Goal: Transaction & Acquisition: Purchase product/service

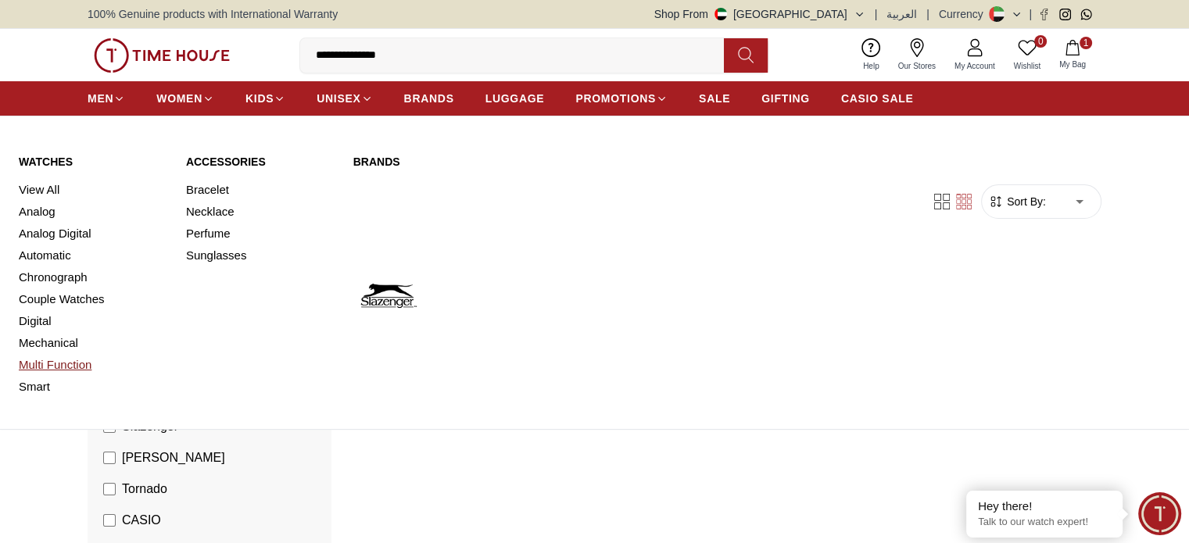
click at [56, 371] on link "Multi Function" at bounding box center [93, 365] width 149 height 22
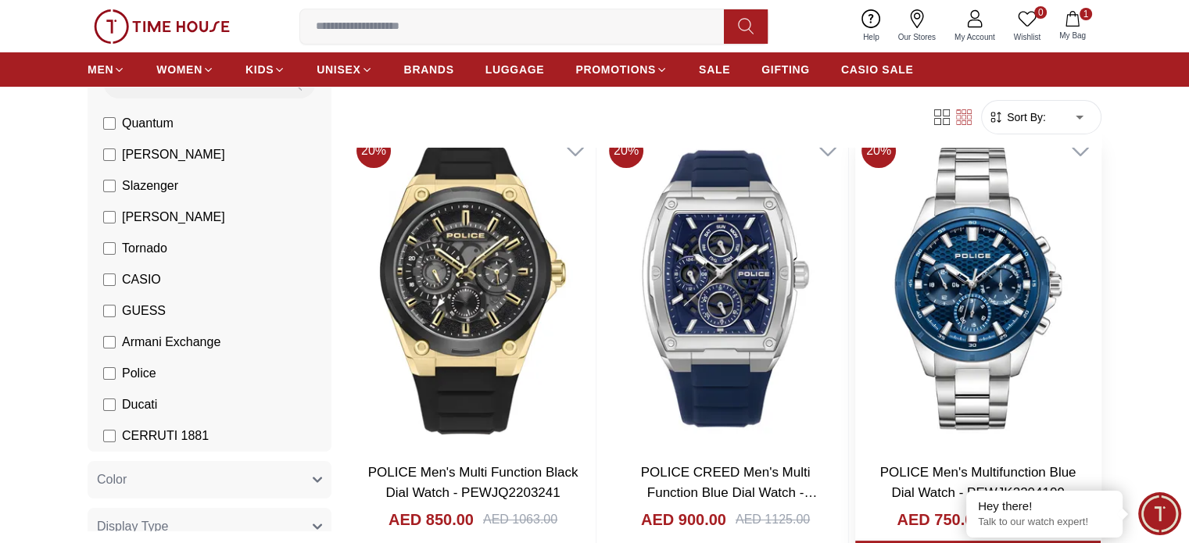
scroll to position [156, 0]
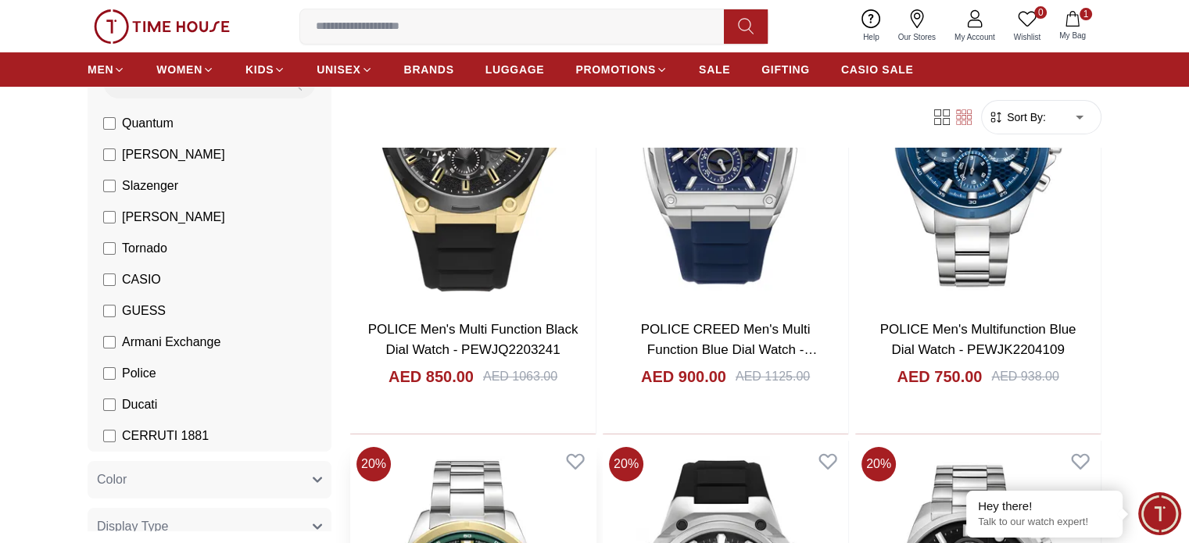
scroll to position [391, 0]
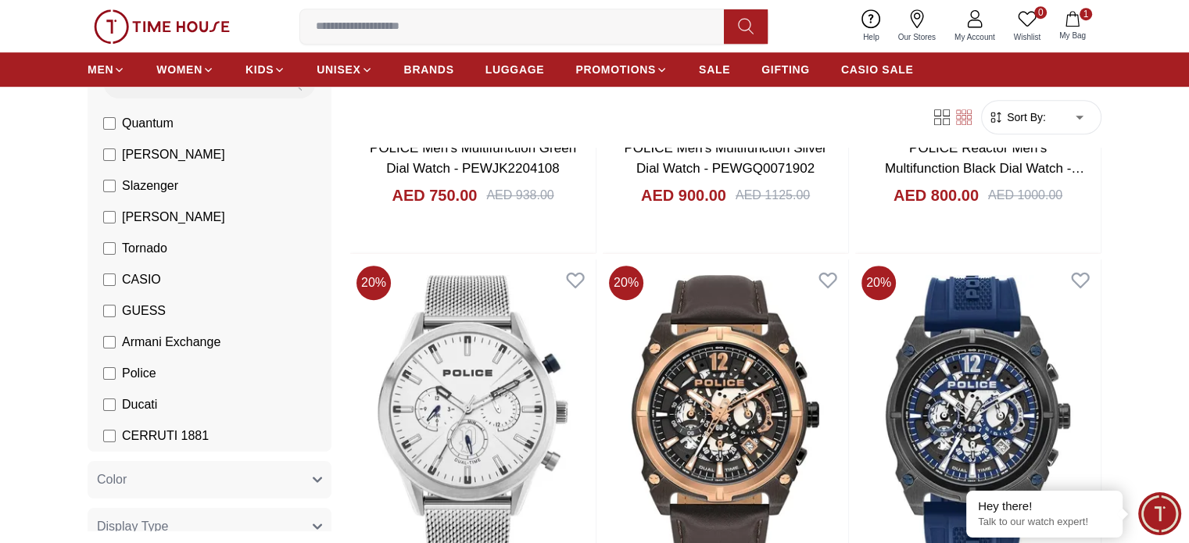
scroll to position [860, 0]
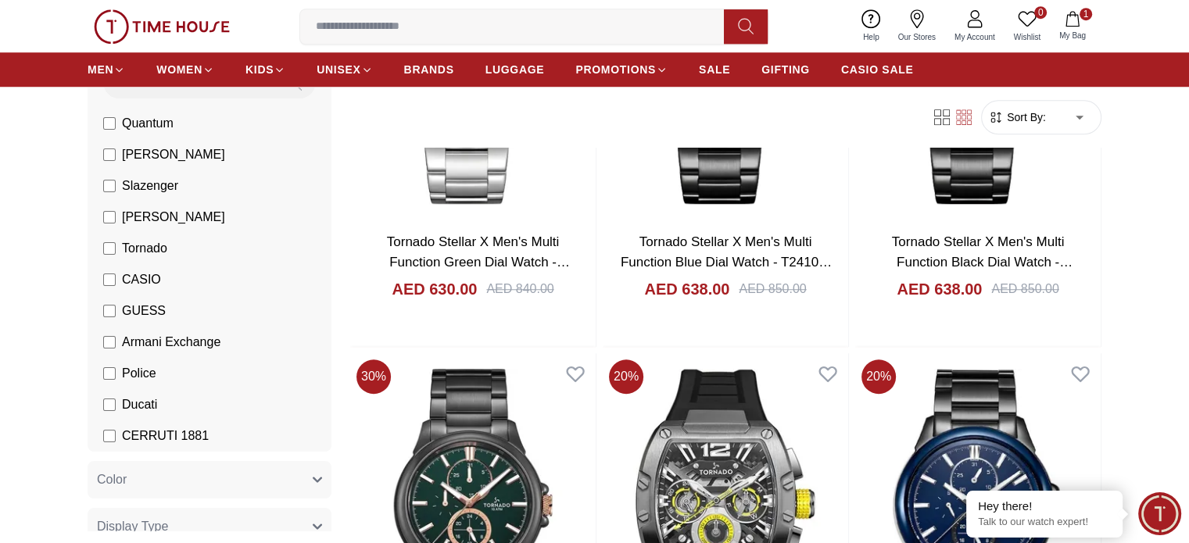
scroll to position [1329, 0]
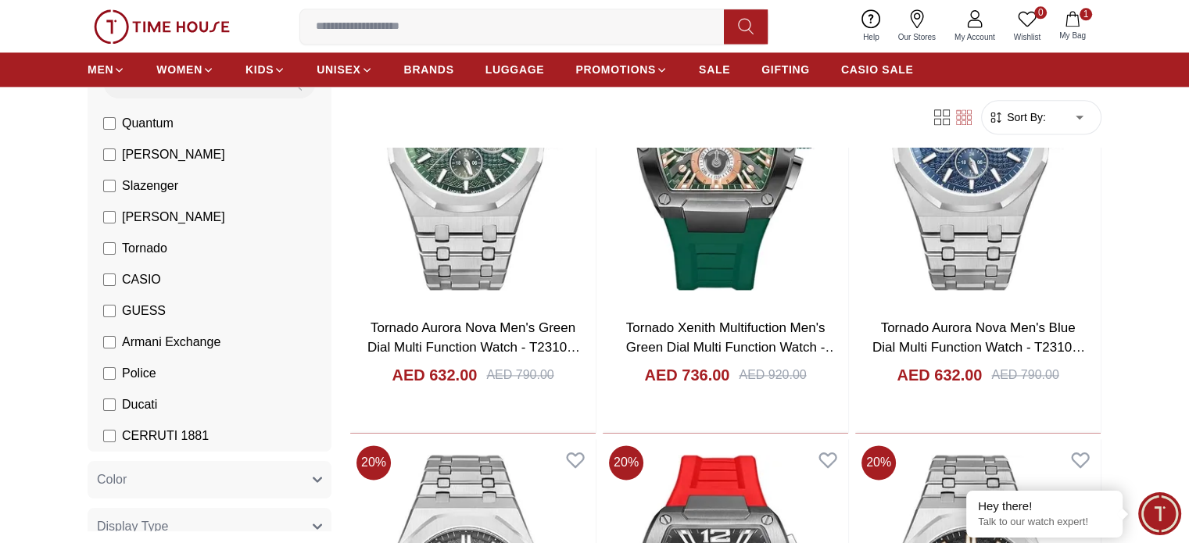
scroll to position [2111, 0]
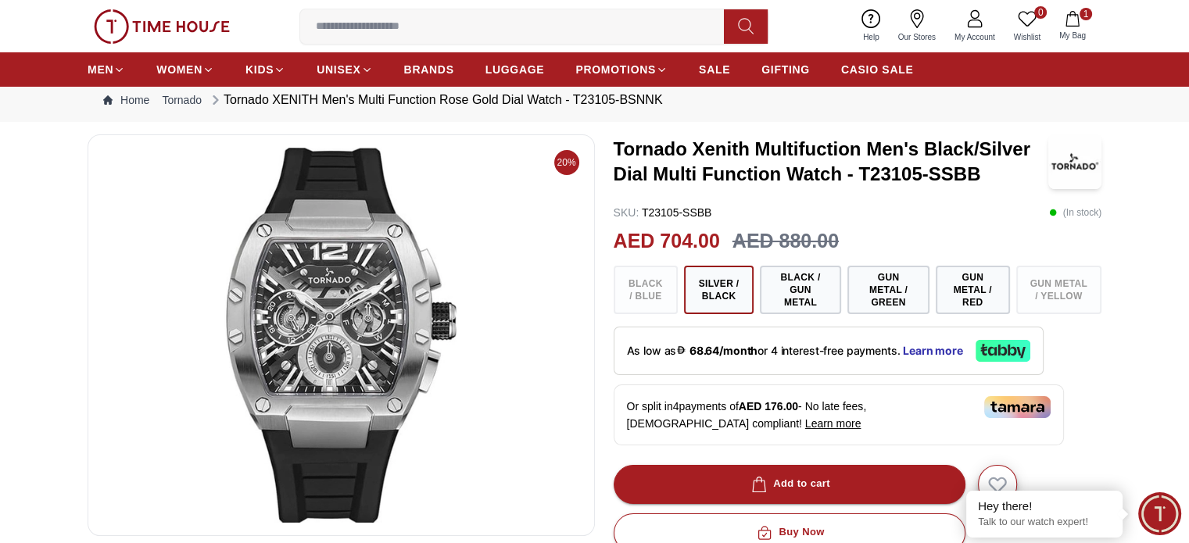
scroll to position [156, 0]
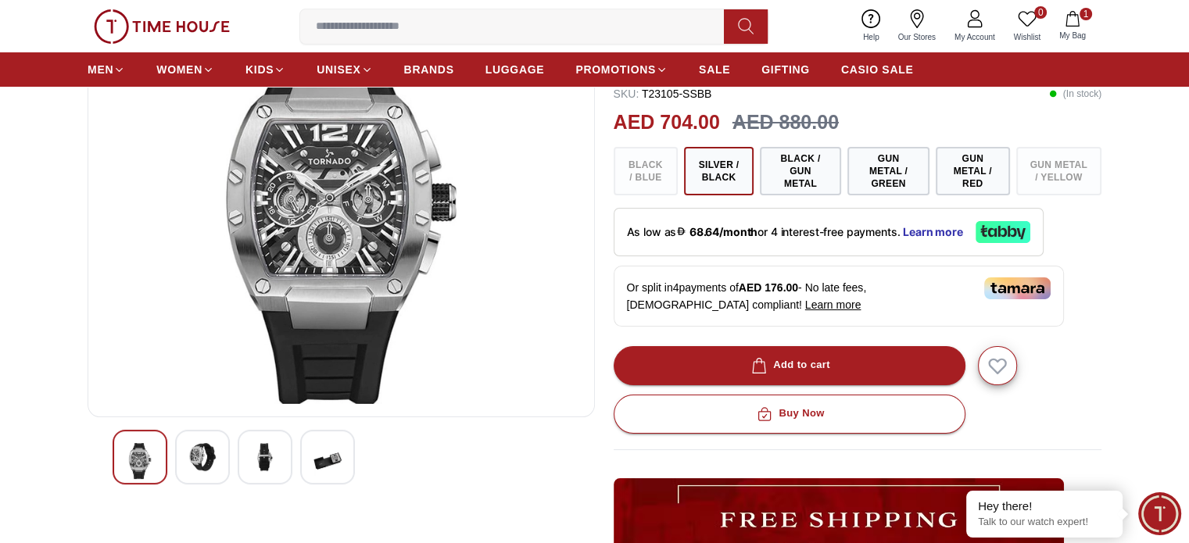
click at [189, 456] on img at bounding box center [202, 457] width 28 height 28
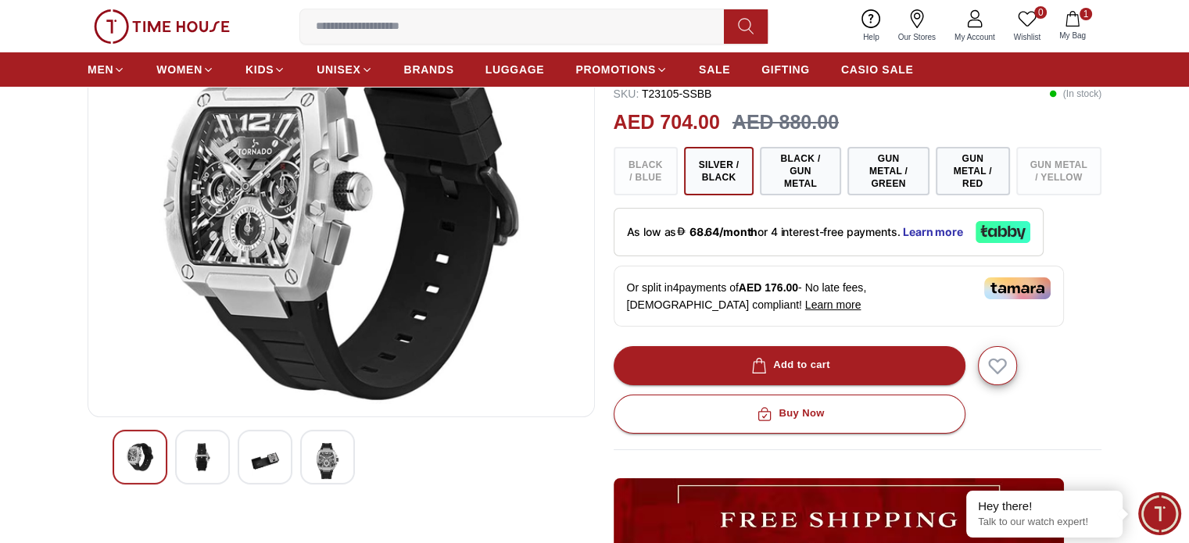
click at [256, 463] on img at bounding box center [265, 461] width 28 height 36
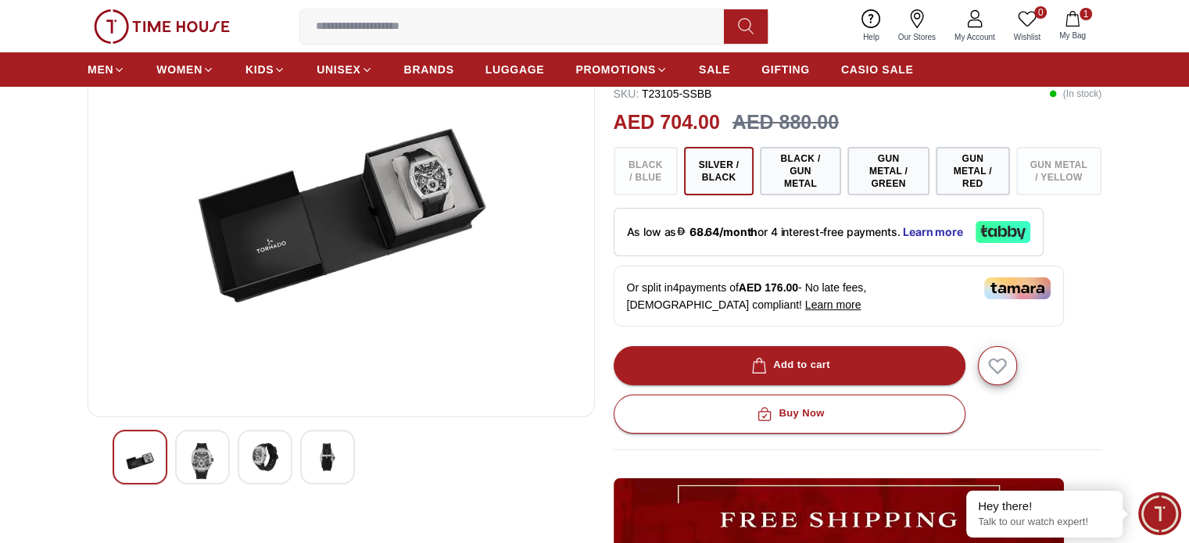
click at [335, 458] on img at bounding box center [328, 457] width 28 height 28
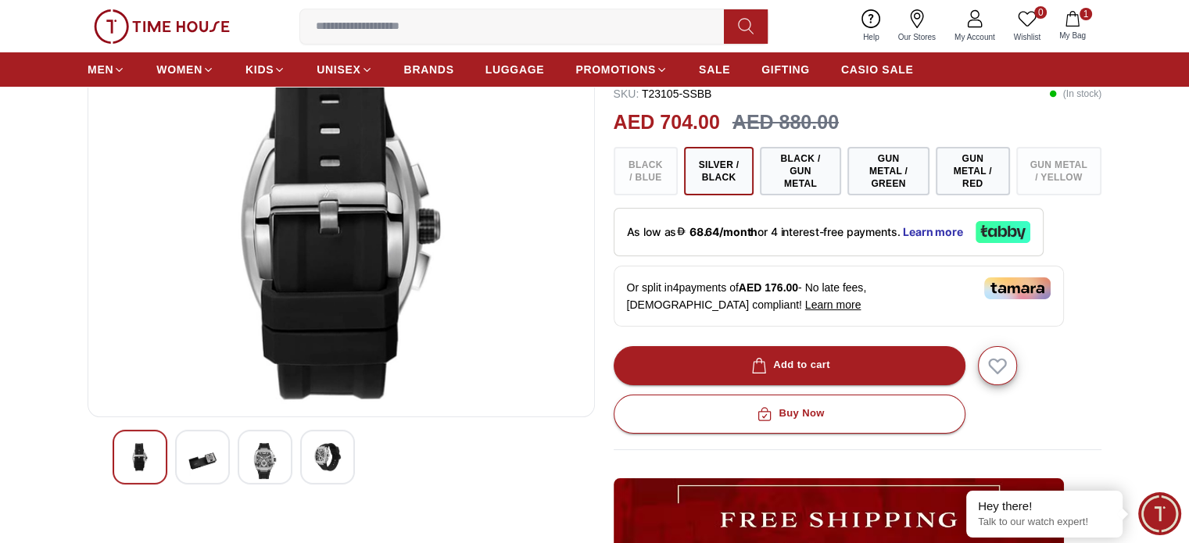
click at [141, 455] on img at bounding box center [140, 457] width 28 height 28
click at [153, 451] on img at bounding box center [140, 457] width 28 height 28
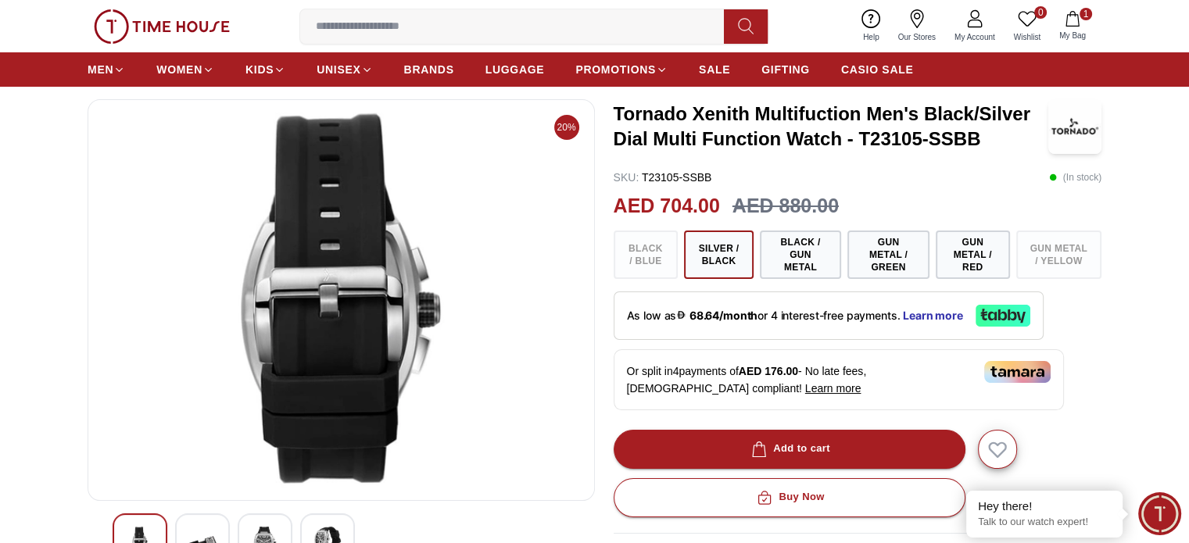
scroll to position [235, 0]
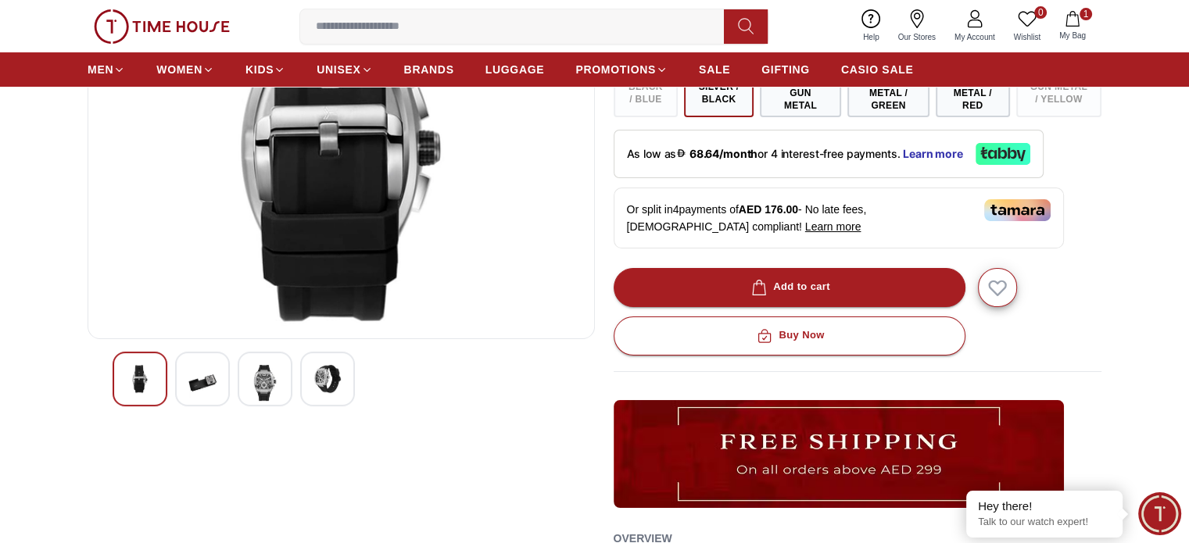
click at [189, 371] on img at bounding box center [202, 383] width 28 height 36
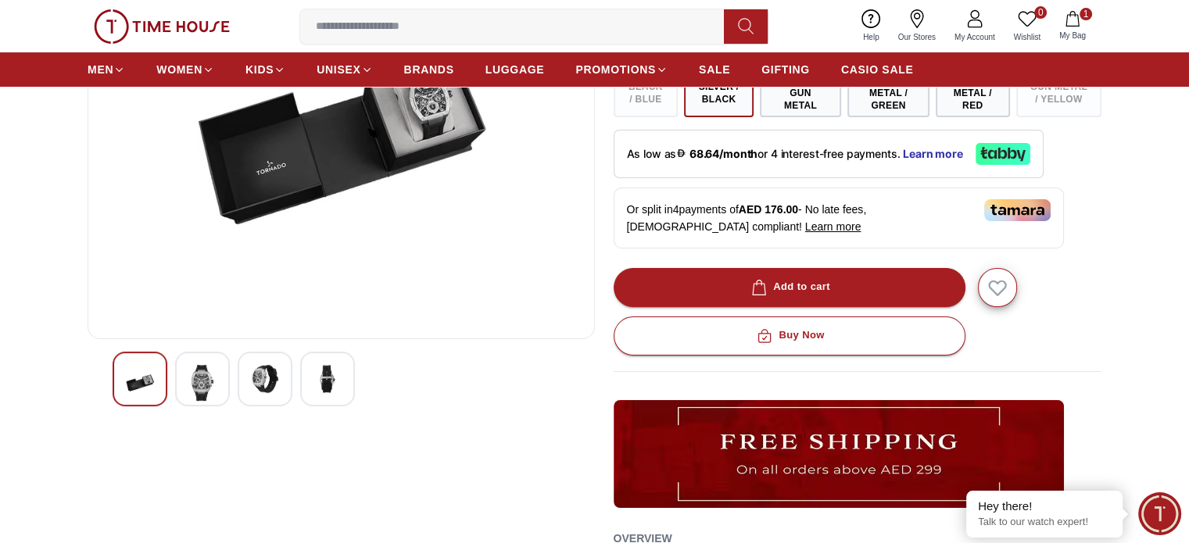
click at [277, 381] on img at bounding box center [265, 379] width 28 height 28
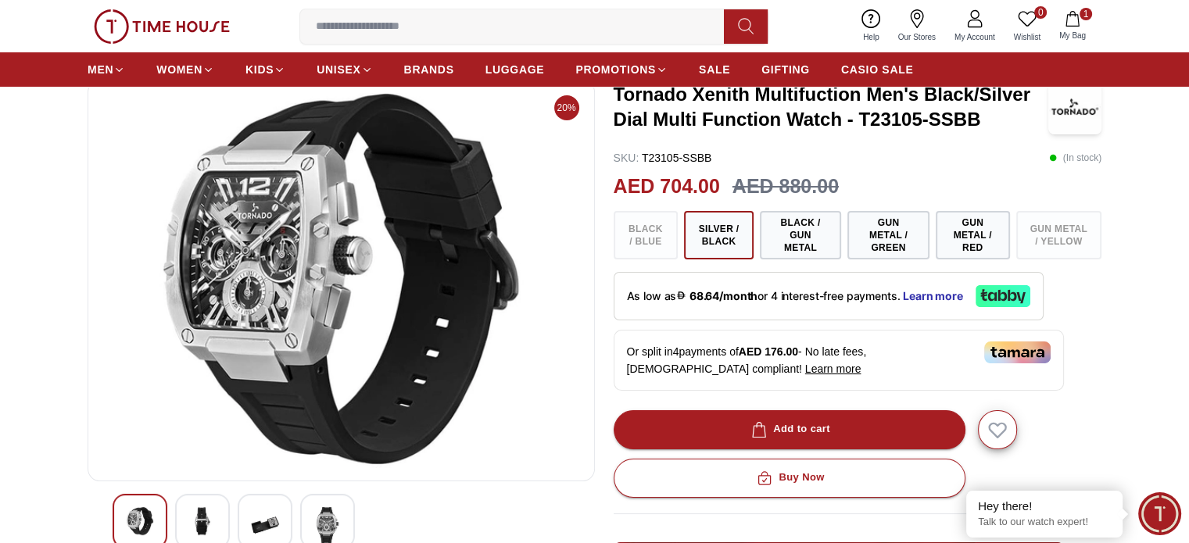
scroll to position [78, 0]
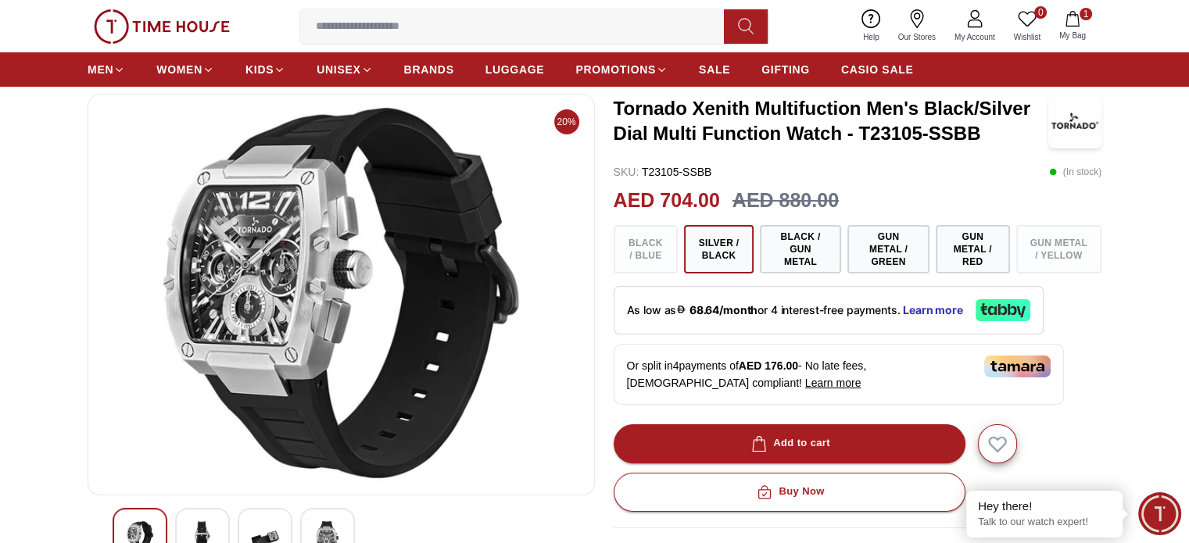
click at [134, 539] on img at bounding box center [140, 536] width 28 height 28
click at [134, 525] on img at bounding box center [140, 536] width 28 height 28
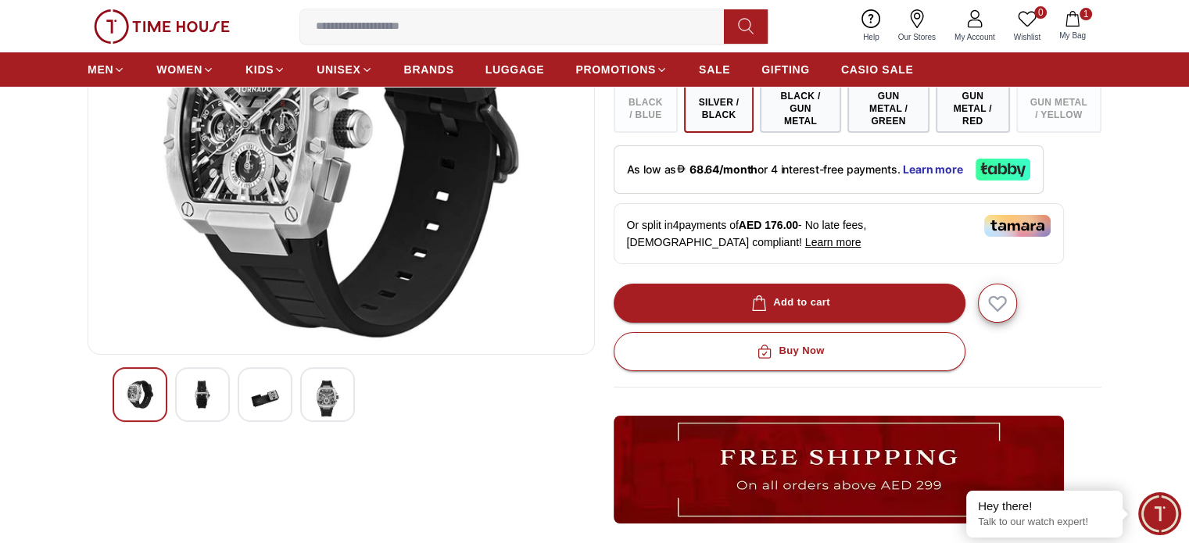
scroll to position [235, 0]
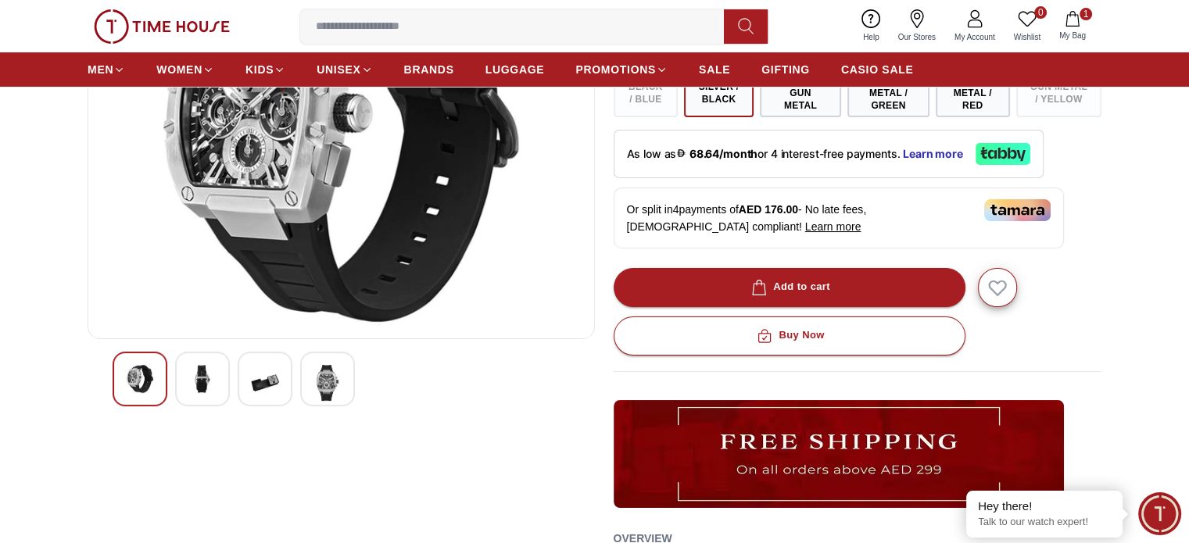
click at [341, 384] on img at bounding box center [328, 383] width 28 height 36
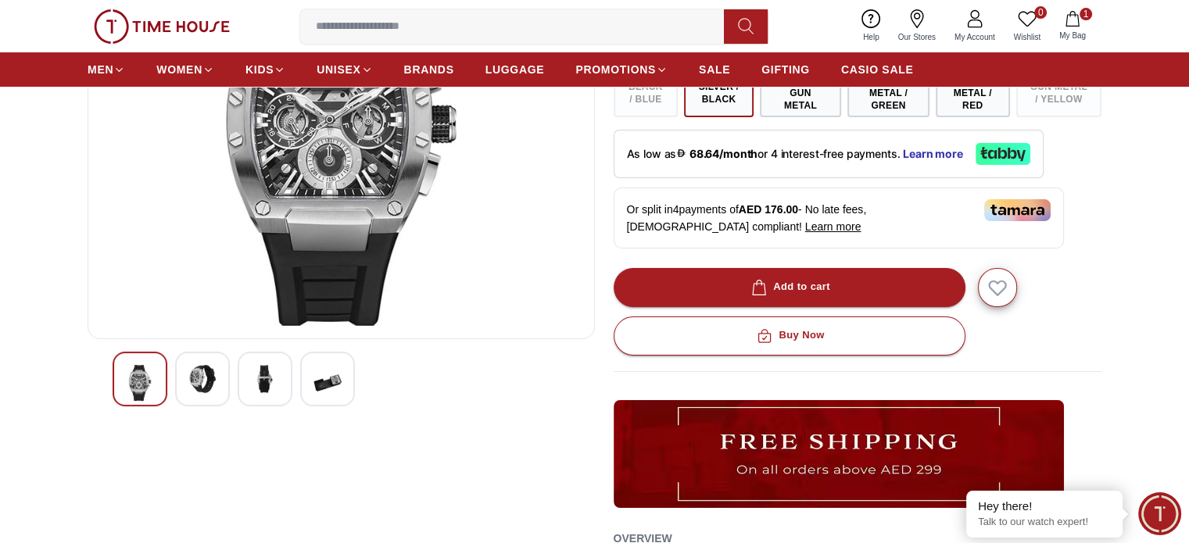
click at [345, 165] on img at bounding box center [341, 138] width 481 height 375
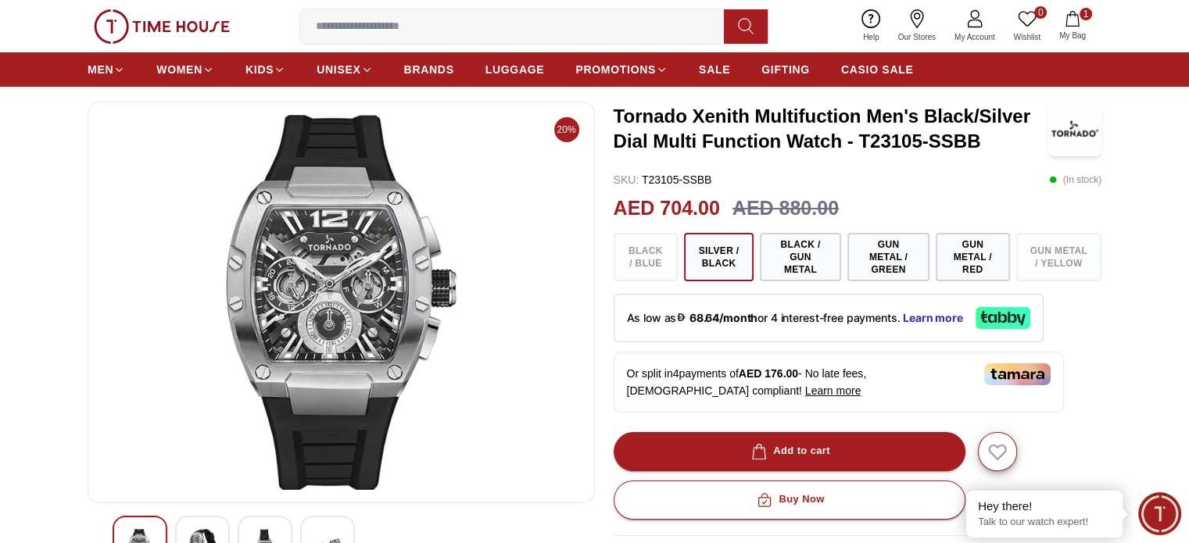
scroll to position [0, 0]
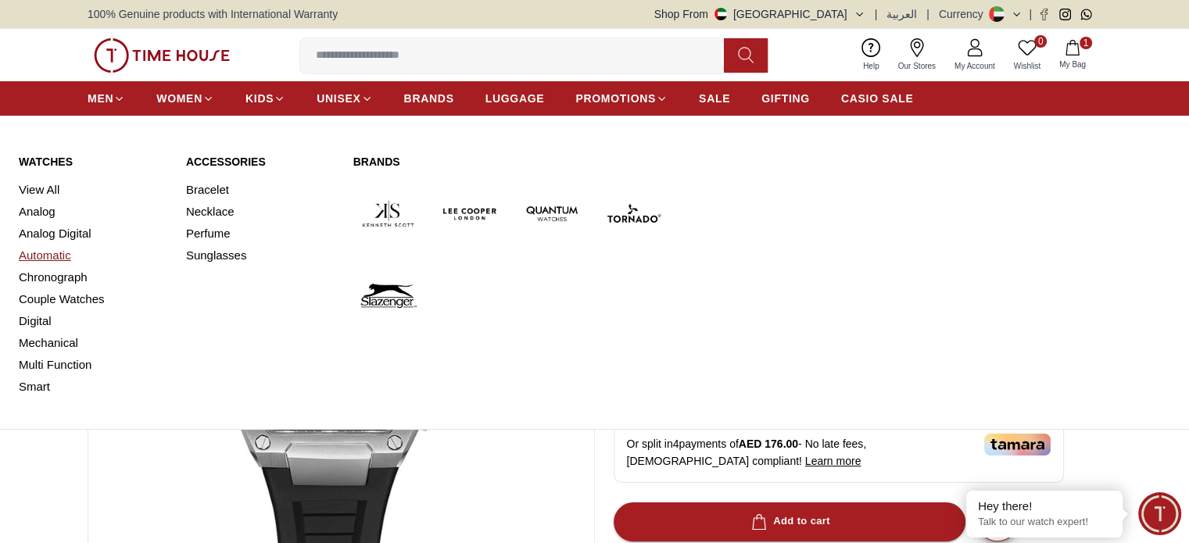
click at [50, 254] on link "Automatic" at bounding box center [93, 256] width 149 height 22
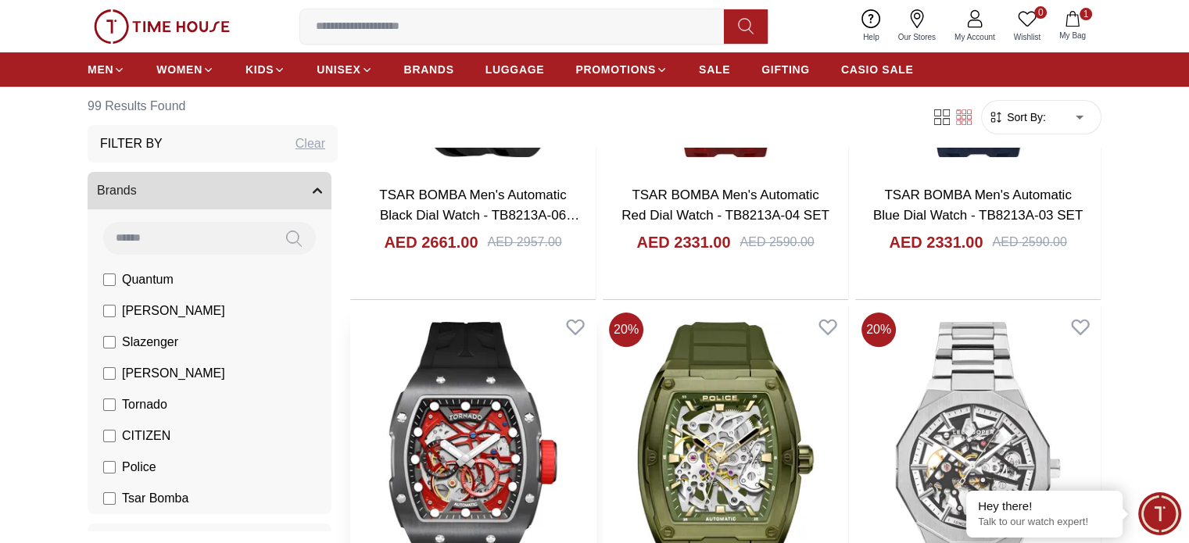
scroll to position [156, 0]
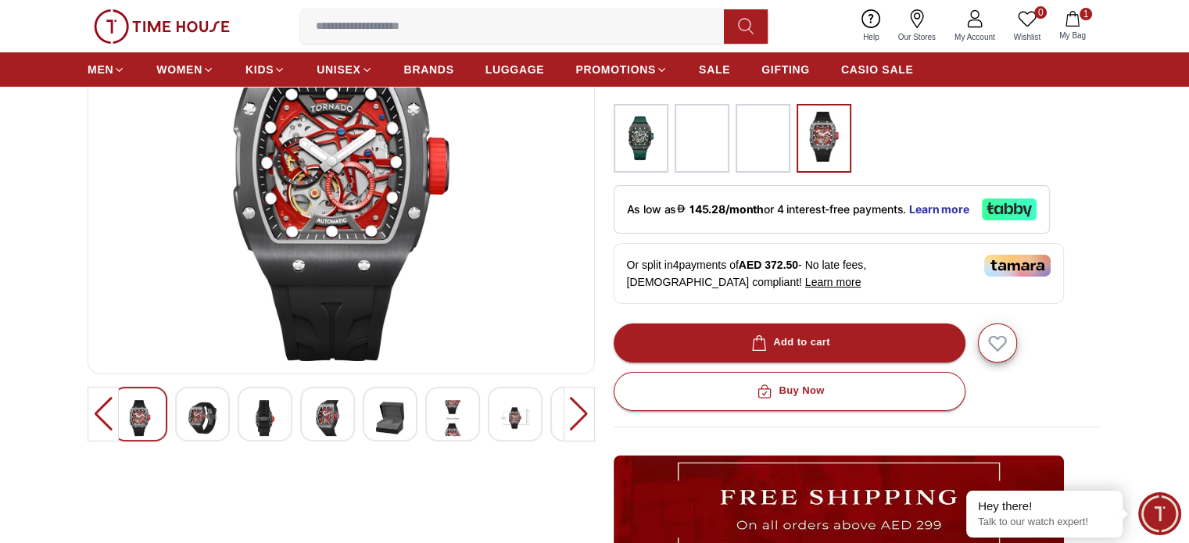
scroll to position [235, 0]
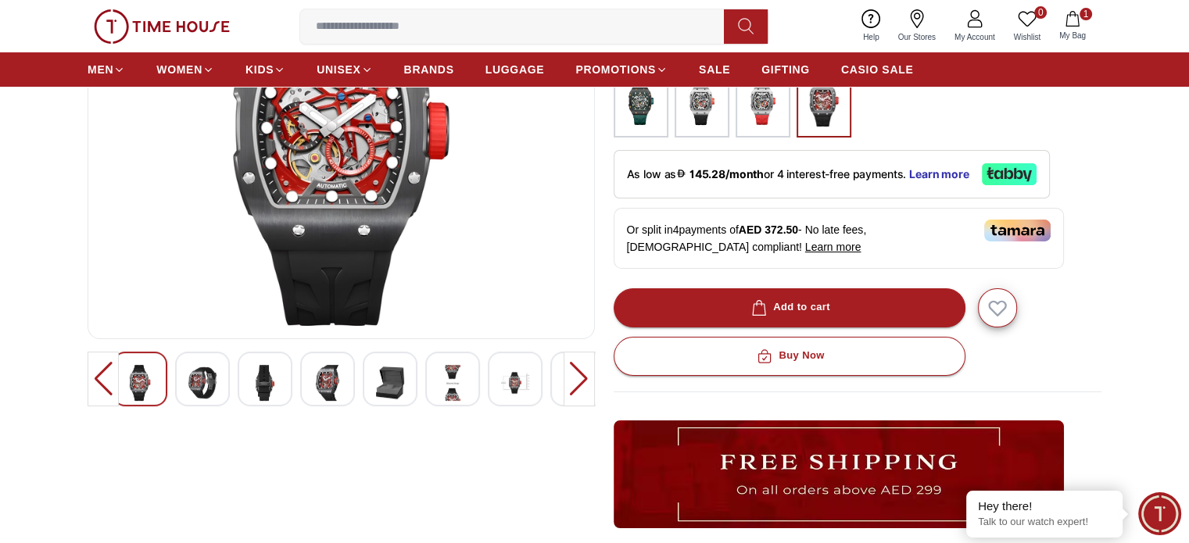
click at [569, 376] on div at bounding box center [579, 379] width 31 height 55
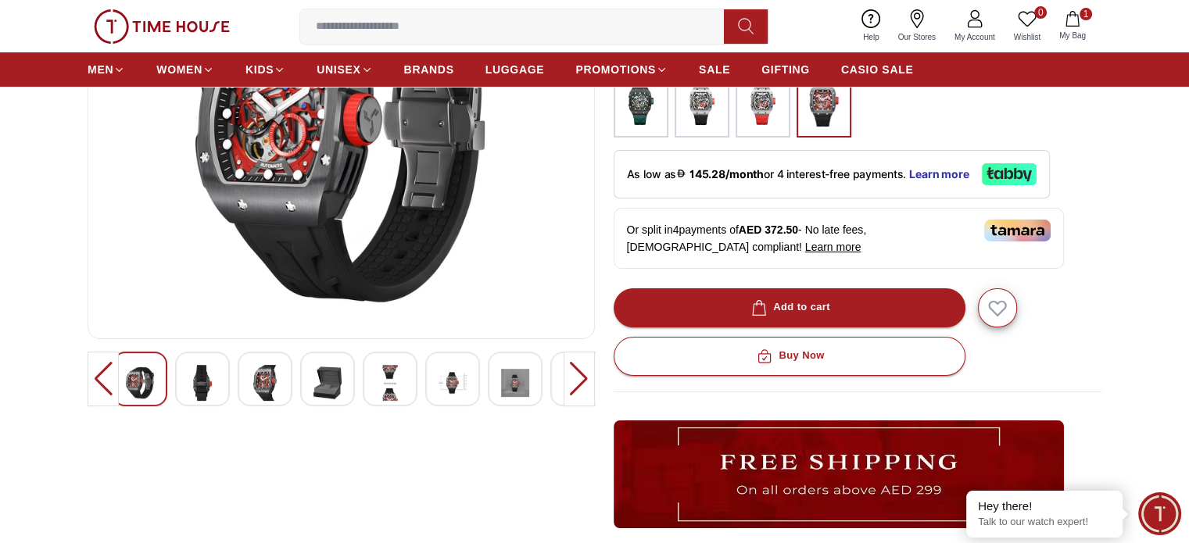
click at [569, 376] on div at bounding box center [579, 379] width 31 height 55
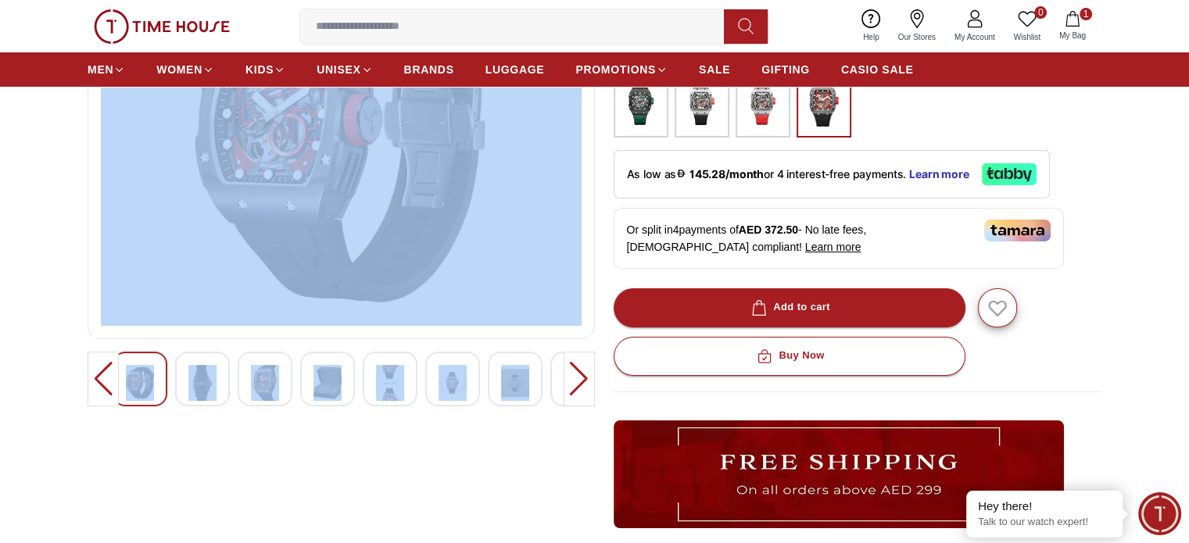
click at [569, 376] on div at bounding box center [579, 379] width 31 height 55
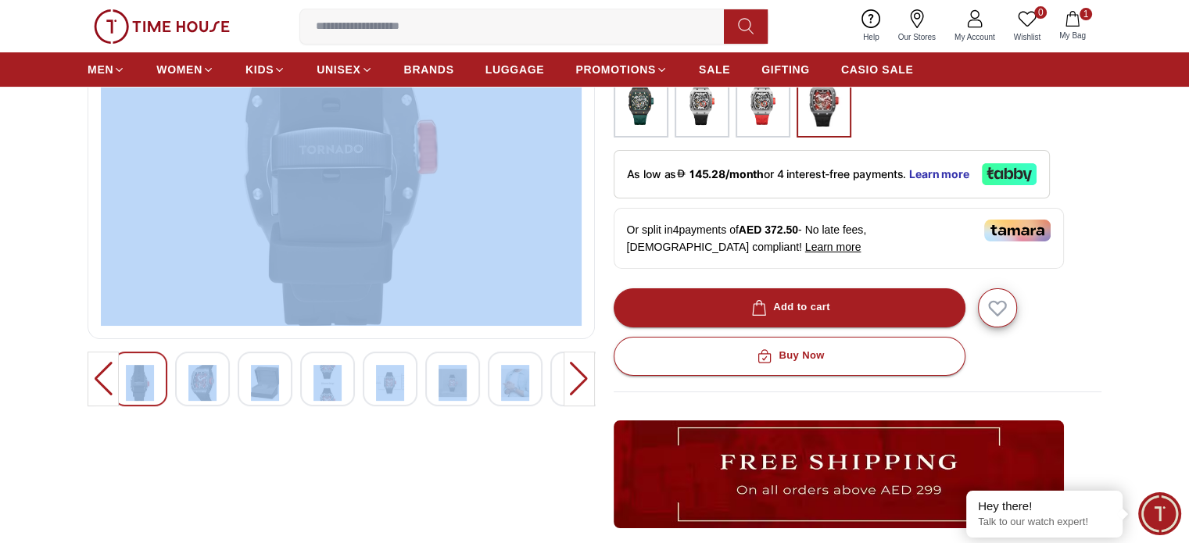
click at [588, 285] on div at bounding box center [341, 138] width 507 height 402
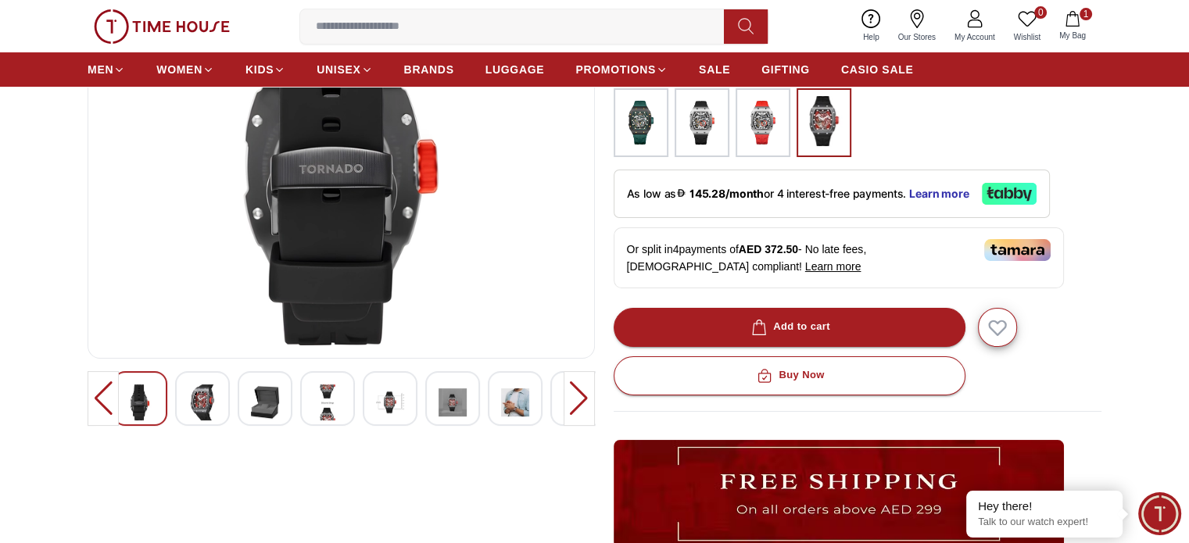
scroll to position [0, 0]
